Goal: Navigation & Orientation: Find specific page/section

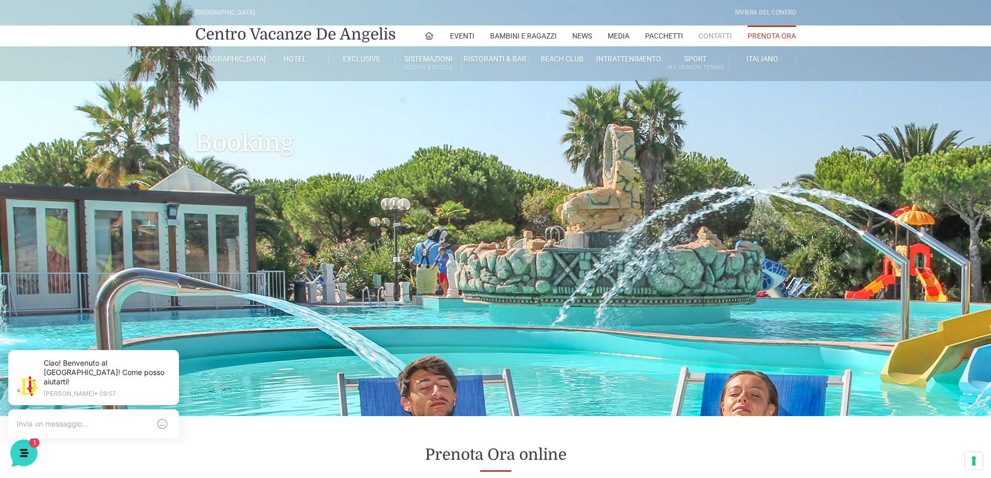
click at [710, 32] on link "Contatti" at bounding box center [714, 35] width 33 height 21
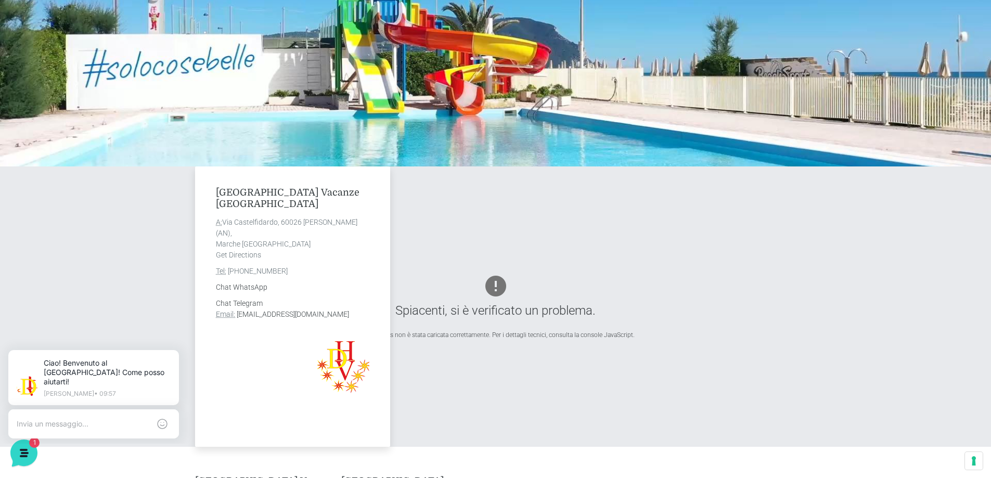
drag, startPoint x: 298, startPoint y: 270, endPoint x: 241, endPoint y: 272, distance: 57.2
click at [241, 272] on address "Tel: +39 0735 58 70 70" at bounding box center [292, 271] width 153 height 11
copy link "0735 58 70 70"
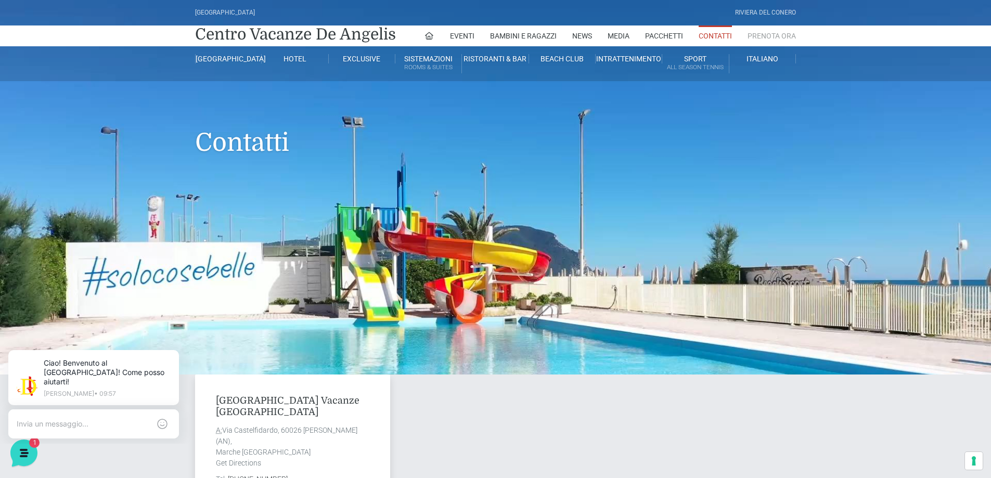
click at [760, 40] on link "Prenota Ora" at bounding box center [771, 35] width 48 height 21
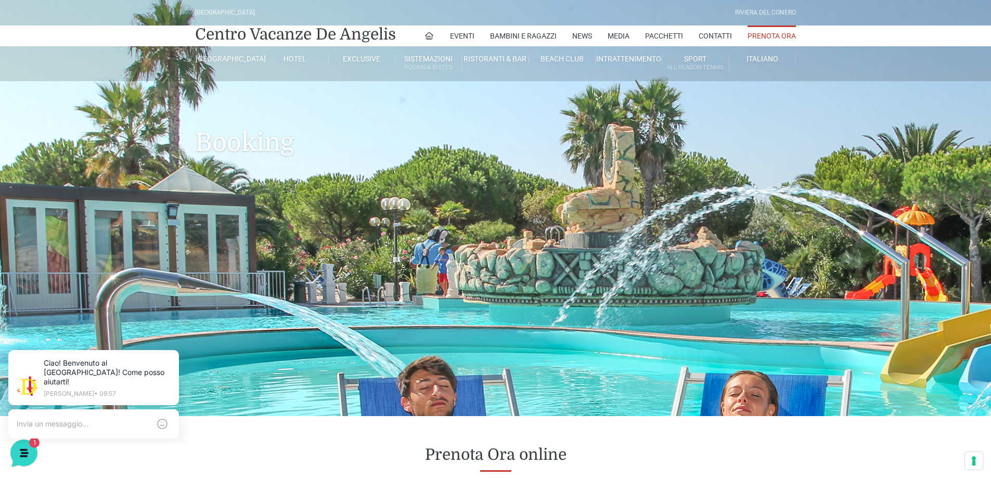
click at [768, 34] on link "Prenota Ora" at bounding box center [771, 35] width 48 height 21
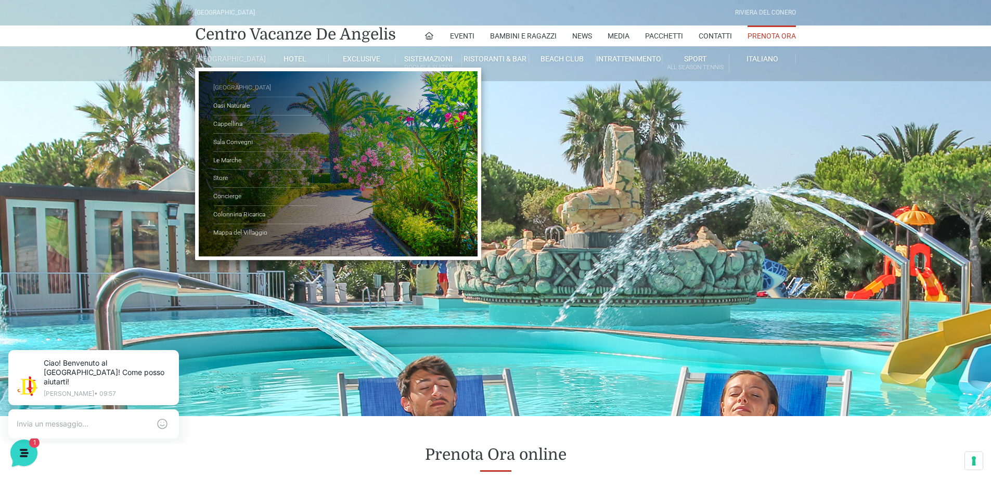
click at [234, 92] on link "[GEOGRAPHIC_DATA]" at bounding box center [265, 88] width 104 height 18
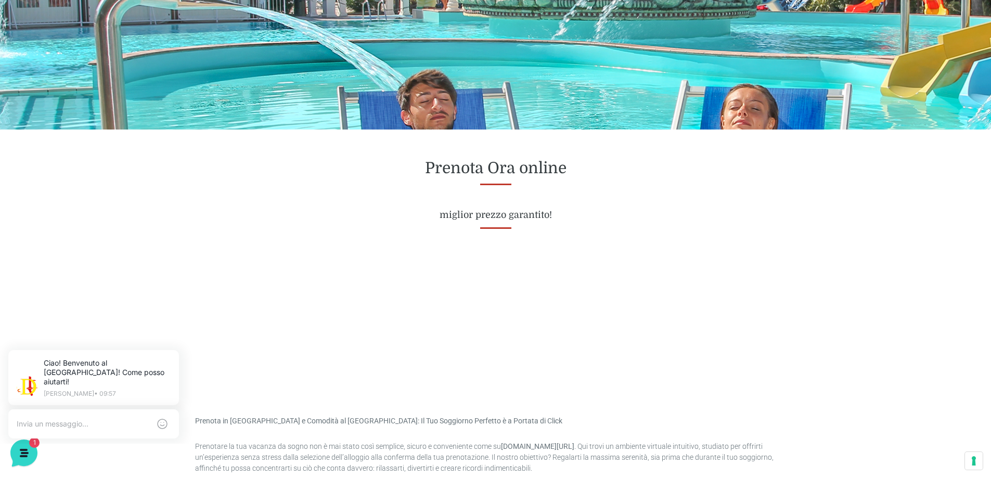
scroll to position [312, 0]
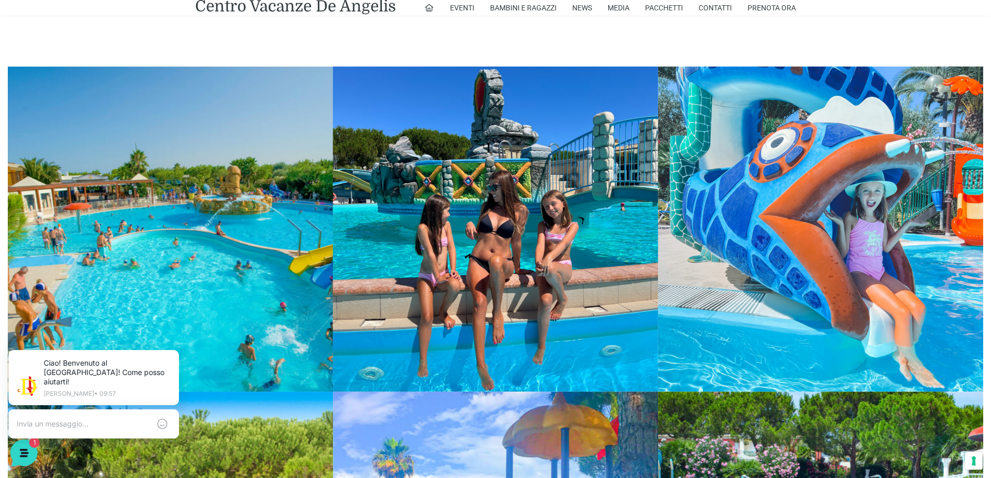
scroll to position [1352, 0]
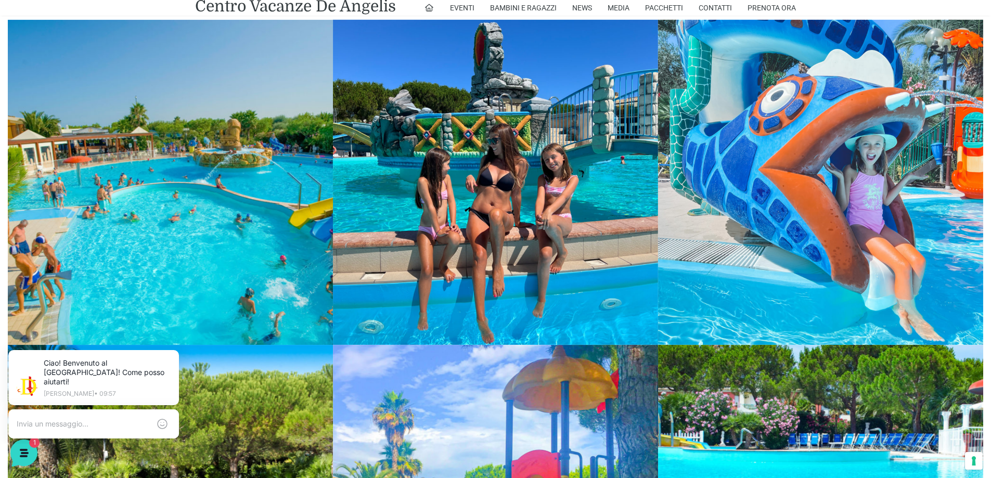
drag, startPoint x: 187, startPoint y: 188, endPoint x: 137, endPoint y: 255, distance: 83.6
click at [137, 255] on link at bounding box center [170, 182] width 325 height 325
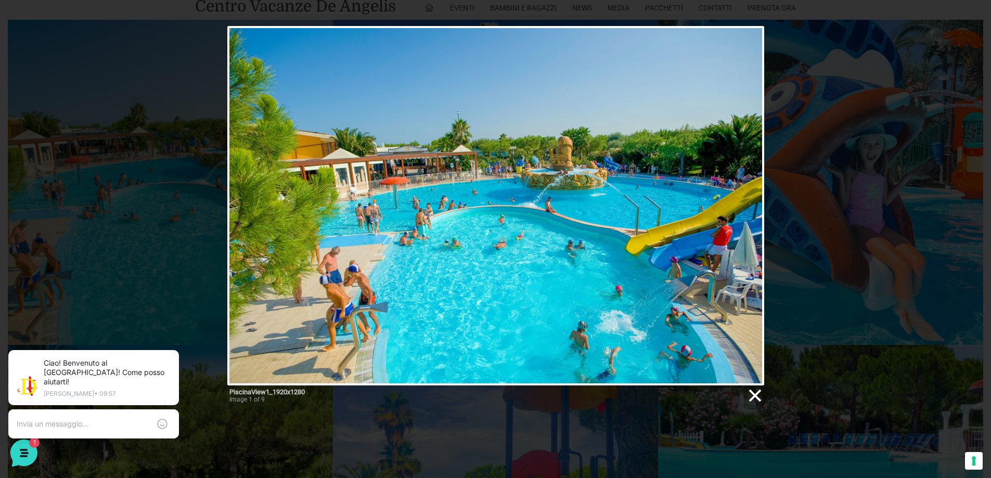
click at [757, 395] on link at bounding box center [754, 396] width 16 height 16
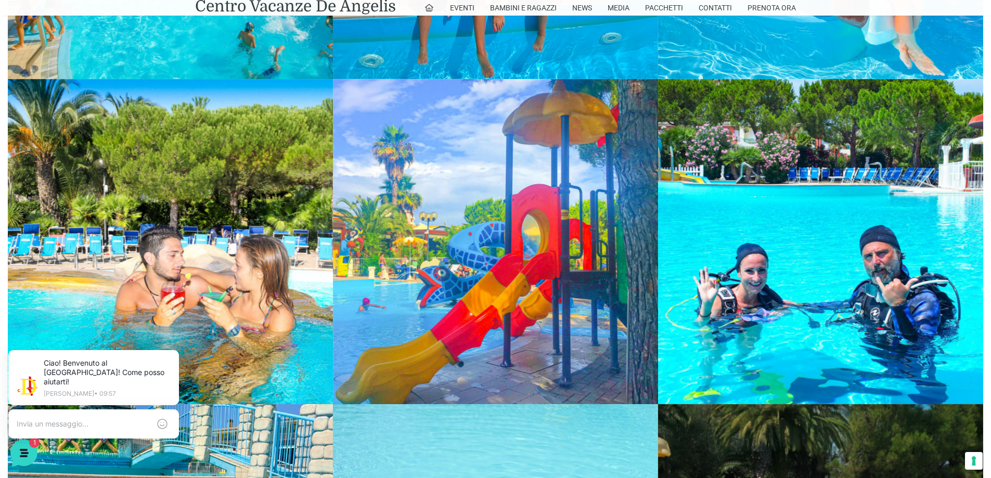
scroll to position [1560, 0]
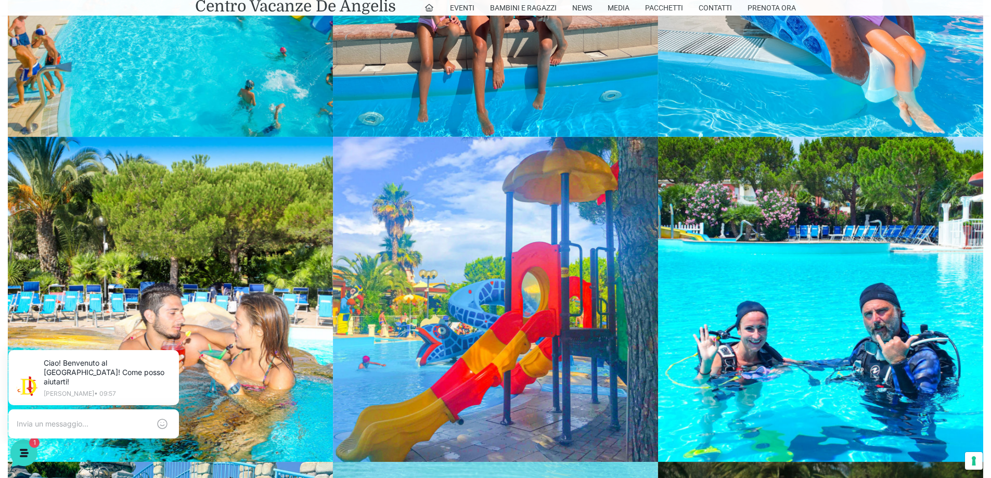
click at [490, 274] on link at bounding box center [495, 299] width 325 height 325
